Goal: Task Accomplishment & Management: Manage account settings

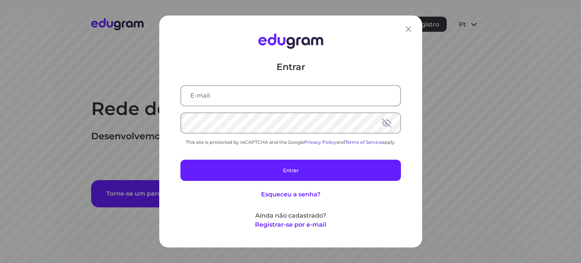
type input "andre.a.gazola@gmail.com"
click at [385, 123] on button at bounding box center [386, 122] width 9 height 9
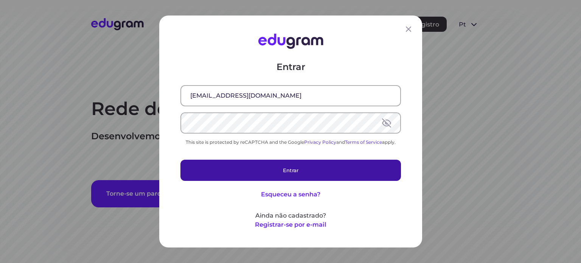
click at [308, 171] on button "Entrar" at bounding box center [290, 170] width 220 height 21
